Goal: Task Accomplishment & Management: Use online tool/utility

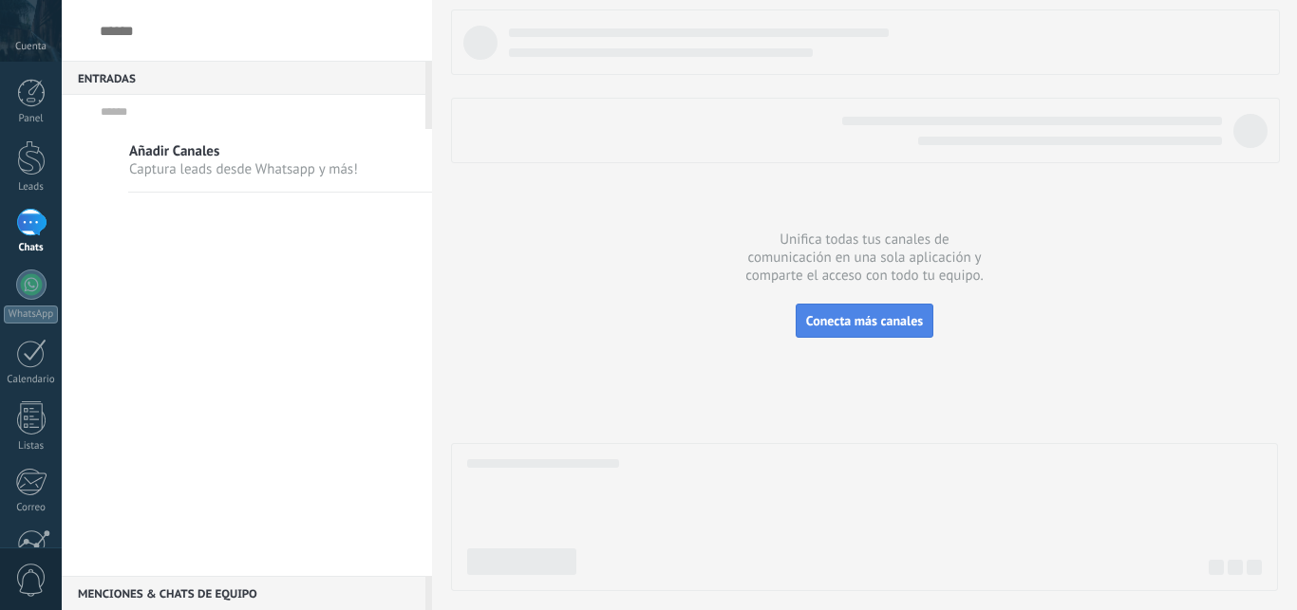
click at [861, 329] on button "Conecta más canales" at bounding box center [865, 321] width 138 height 34
click at [351, 155] on span "Añadir Canales" at bounding box center [243, 151] width 229 height 18
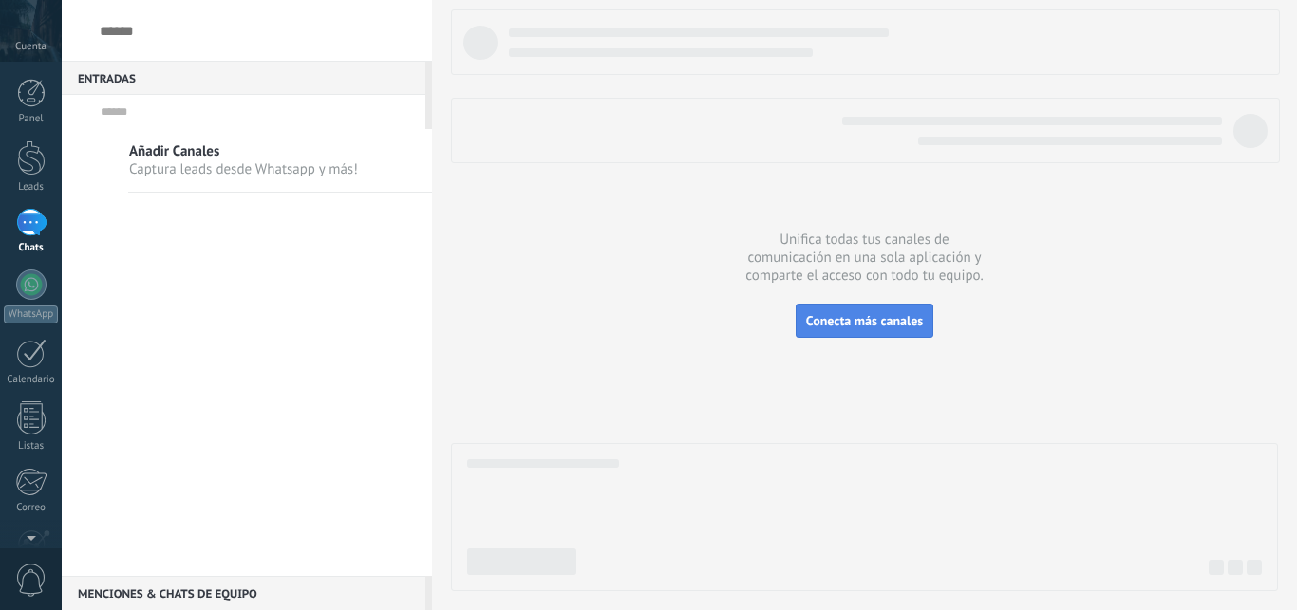
click at [928, 313] on button "Conecta más canales" at bounding box center [865, 321] width 138 height 34
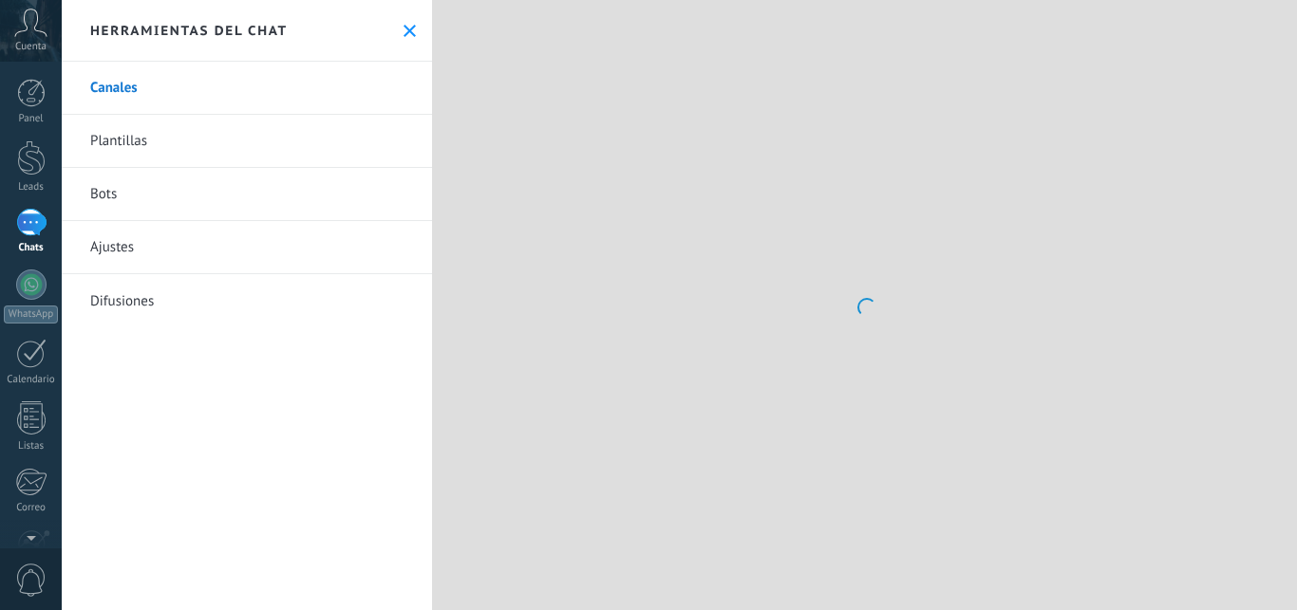
click at [140, 276] on link "Difusiones" at bounding box center [247, 300] width 370 height 53
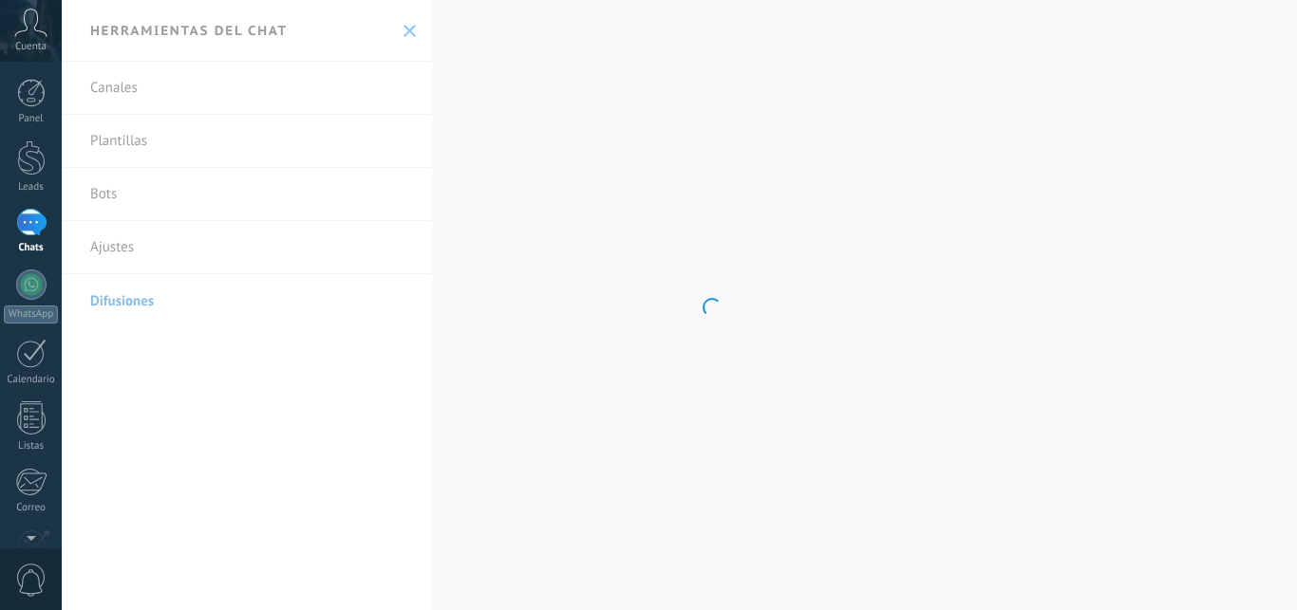
click at [135, 298] on body ".abccls-1,.abccls-2{fill-rule:evenodd}.abccls-2{fill:#fff} .abfcls-1{fill:none}…" at bounding box center [648, 305] width 1297 height 610
